Goal: Navigation & Orientation: Find specific page/section

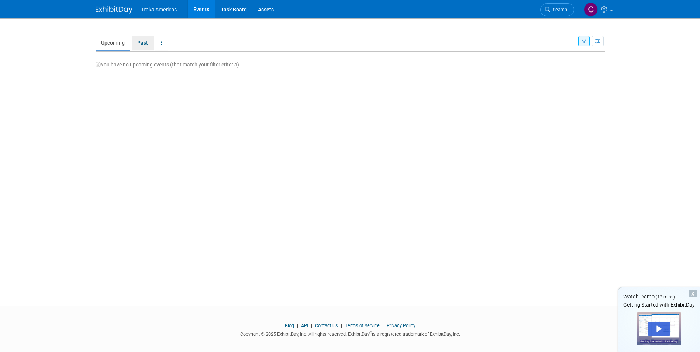
click at [139, 43] on link "Past" at bounding box center [143, 43] width 22 height 14
click at [114, 44] on link "Upcoming" at bounding box center [113, 43] width 35 height 14
click at [232, 9] on link "Task Board" at bounding box center [233, 9] width 37 height 18
